Goal: Task Accomplishment & Management: Manage account settings

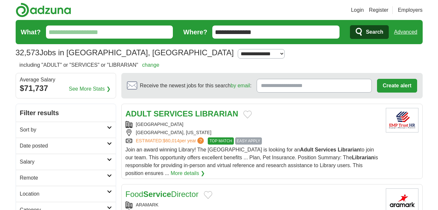
click at [158, 66] on link "change" at bounding box center [150, 65] width 17 height 6
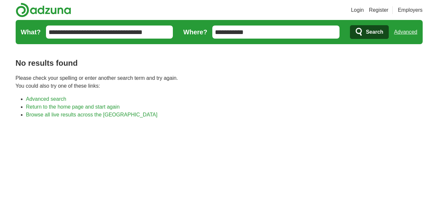
click at [352, 11] on link "Login" at bounding box center [357, 10] width 13 height 8
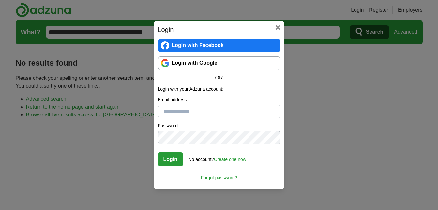
click at [224, 107] on input "Email address" at bounding box center [219, 111] width 123 height 14
type input "**********"
click at [158, 152] on button "Login" at bounding box center [170, 159] width 25 height 14
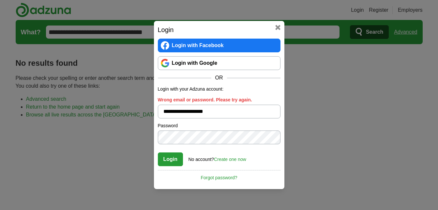
click at [158, 152] on button "Login" at bounding box center [170, 159] width 25 height 14
click at [230, 179] on link "Forgot password?" at bounding box center [219, 175] width 123 height 11
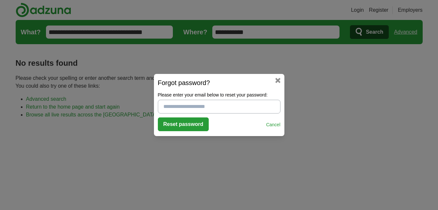
click at [229, 109] on input "Please enter your email below to reset your password:" at bounding box center [219, 107] width 123 height 14
type input "**********"
click at [194, 121] on button "Reset password" at bounding box center [183, 124] width 51 height 14
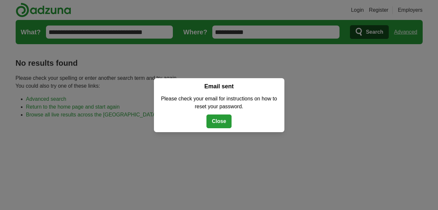
click at [217, 124] on button "Close" at bounding box center [219, 121] width 25 height 14
